Goal: Task Accomplishment & Management: Use online tool/utility

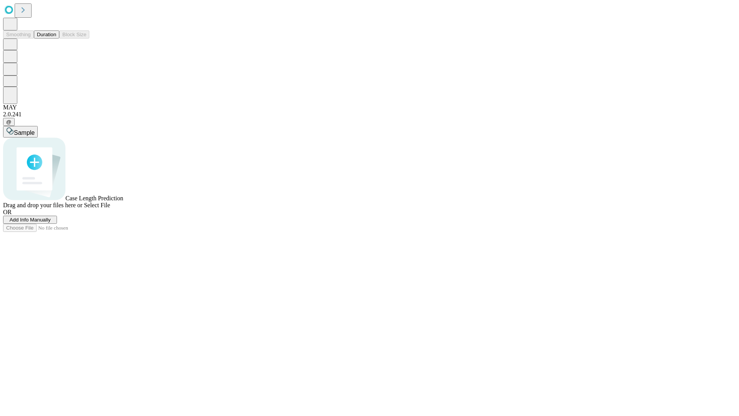
click at [56, 39] on button "Duration" at bounding box center [46, 34] width 25 height 8
click at [51, 223] on span "Add Info Manually" at bounding box center [30, 220] width 41 height 6
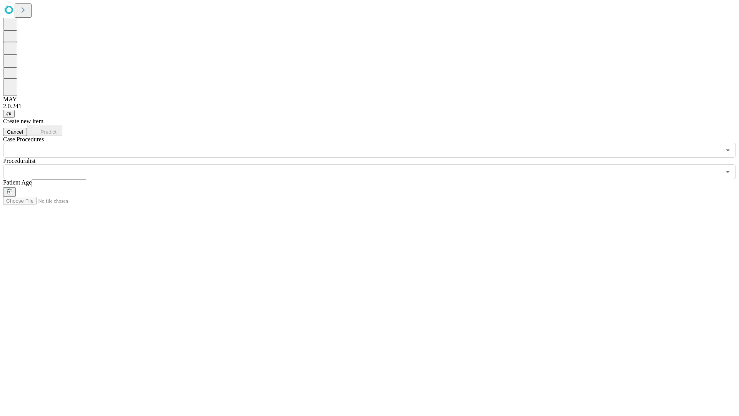
click at [86, 179] on input "text" at bounding box center [59, 183] width 55 height 8
type input "**"
click at [375, 164] on input "text" at bounding box center [362, 171] width 718 height 15
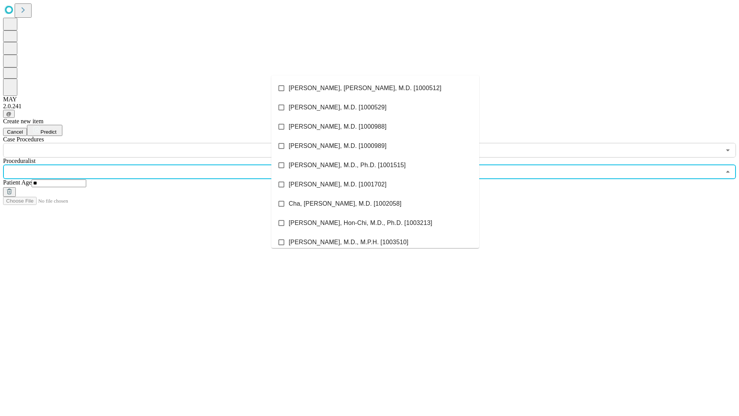
click at [375, 88] on li "[PERSON_NAME], [PERSON_NAME], M.D. [1000512]" at bounding box center [375, 88] width 208 height 19
click at [162, 143] on input "text" at bounding box center [362, 150] width 718 height 15
